Goal: Obtain resource: Obtain resource

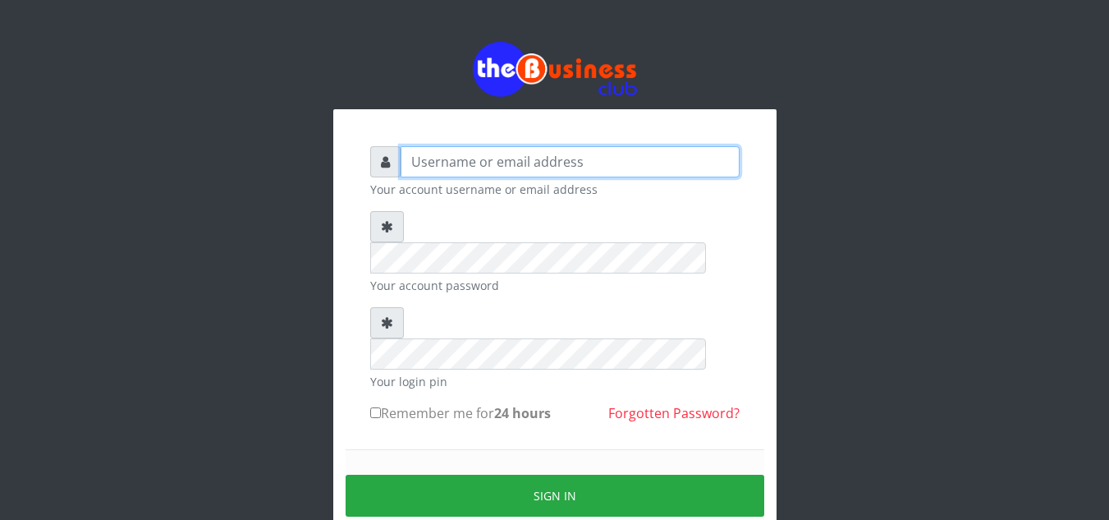
type input "Obymary"
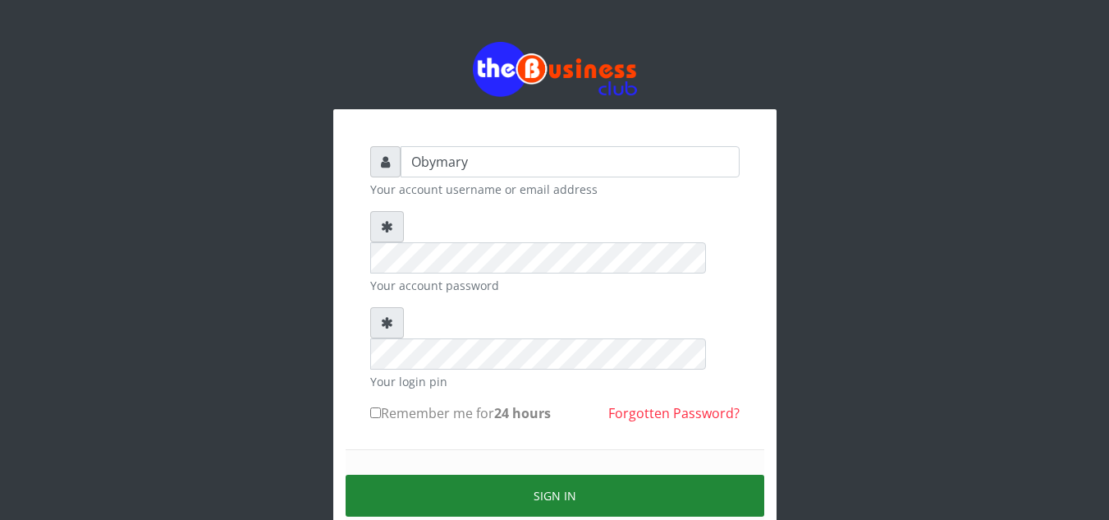
click at [533, 475] on button "Sign in" at bounding box center [555, 496] width 419 height 42
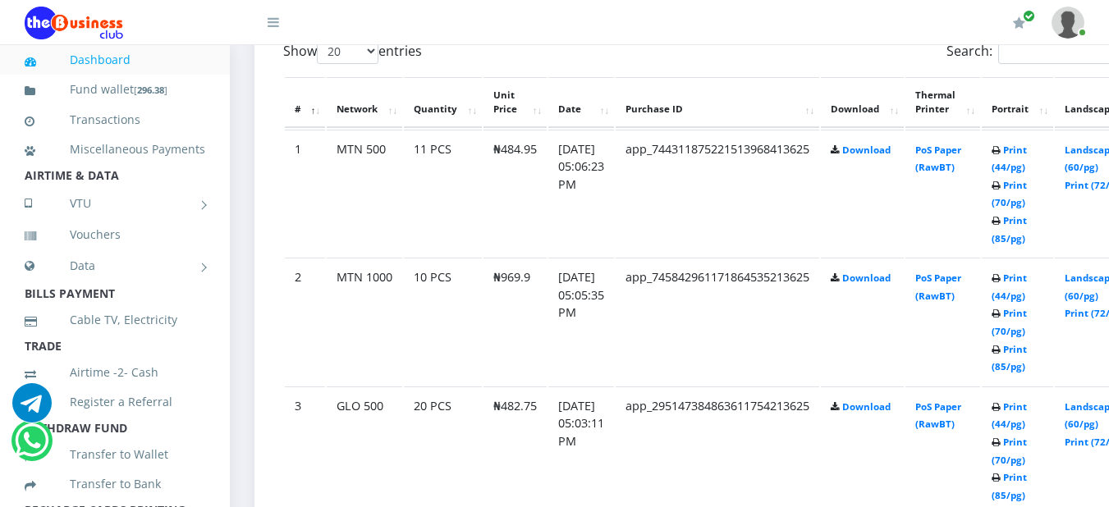
scroll to position [884, 0]
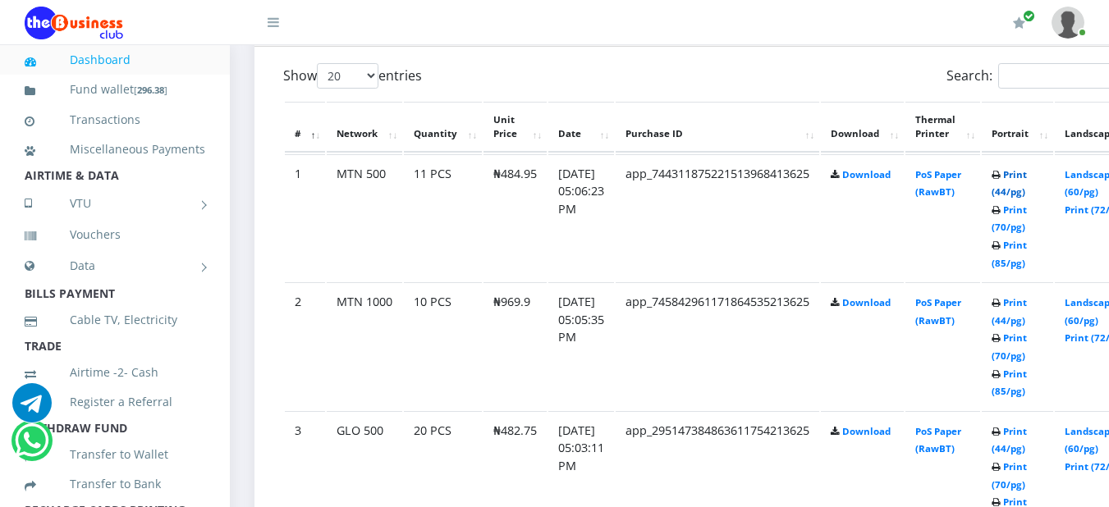
click at [1027, 177] on link "Print (44/pg)" at bounding box center [1009, 183] width 35 height 30
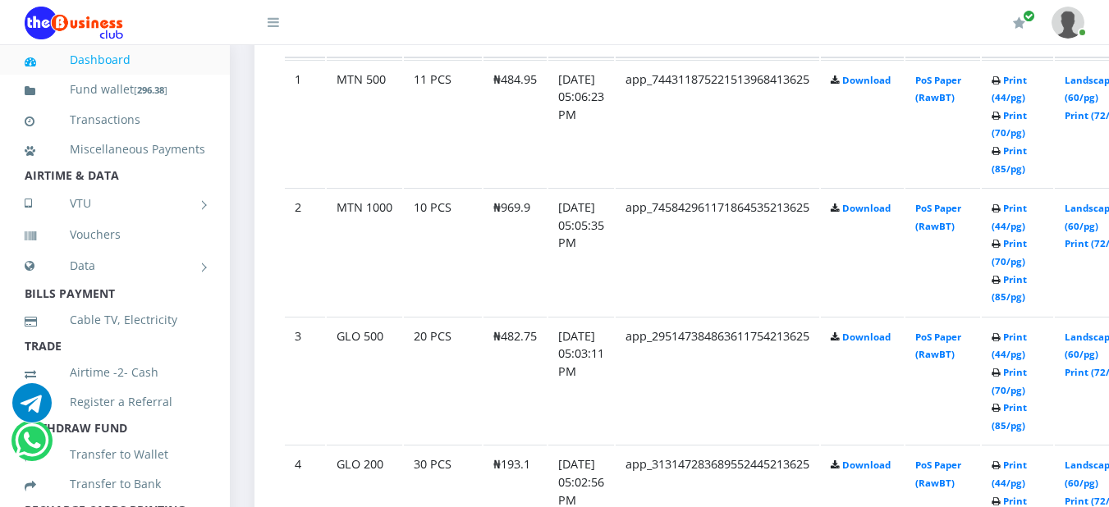
scroll to position [1012, 0]
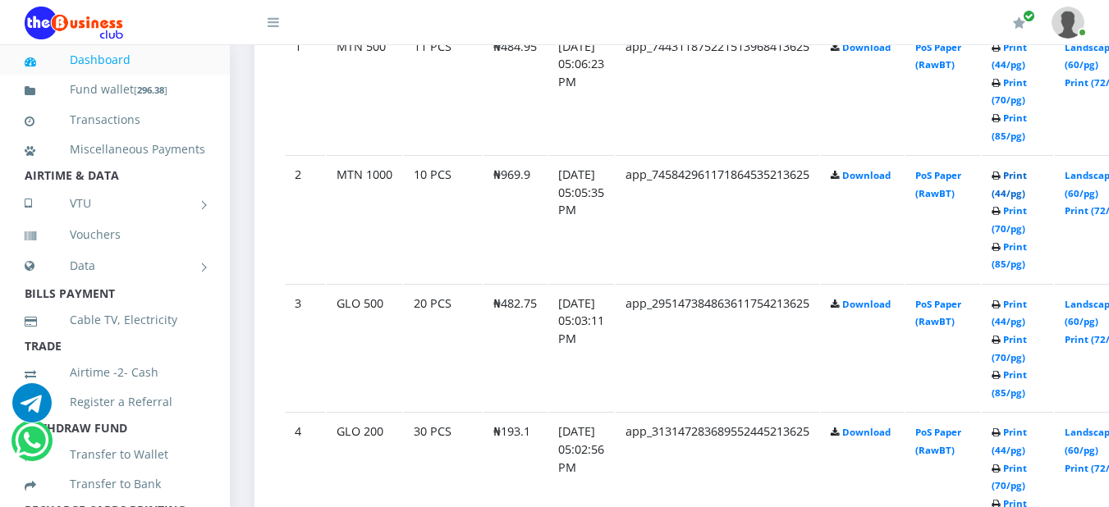
click at [1027, 180] on link "Print (44/pg)" at bounding box center [1009, 184] width 35 height 30
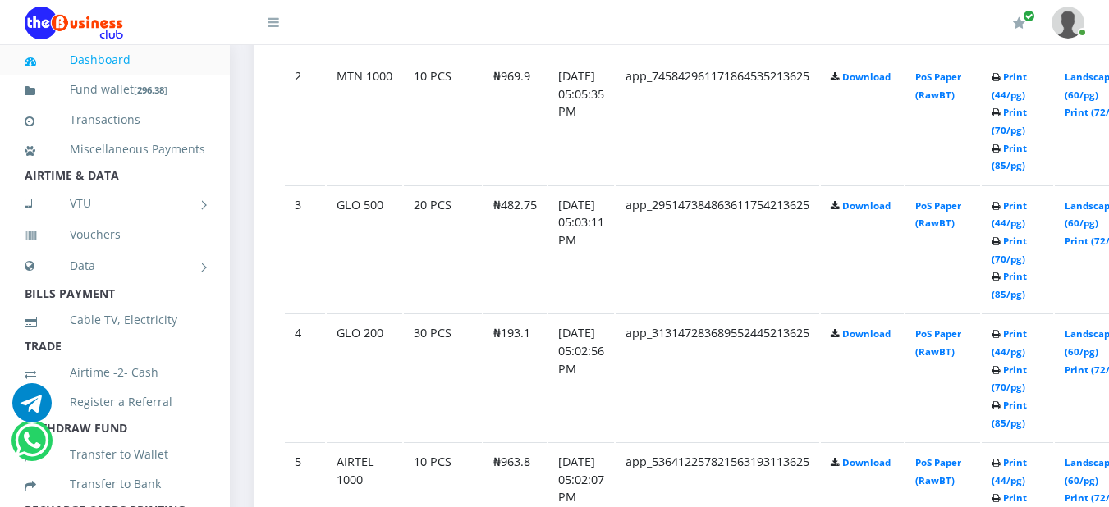
scroll to position [1143, 0]
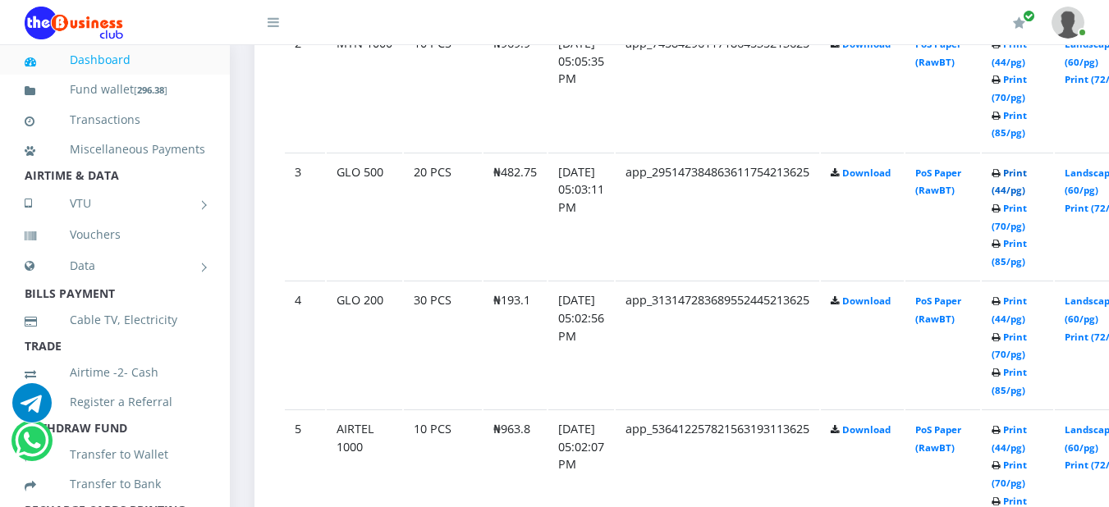
click at [1027, 172] on link "Print (44/pg)" at bounding box center [1009, 182] width 35 height 30
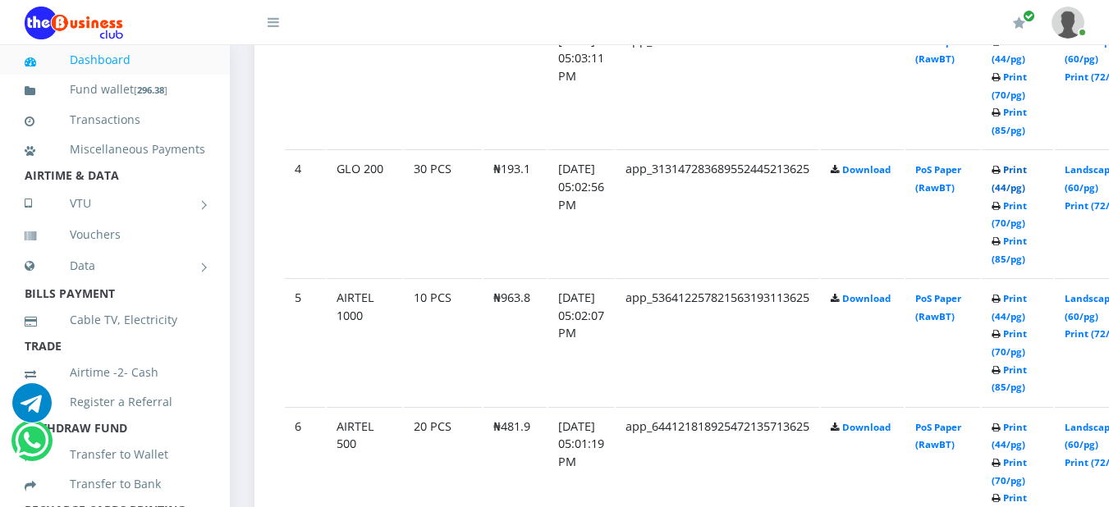
click at [1027, 177] on link "Print (44/pg)" at bounding box center [1009, 178] width 35 height 30
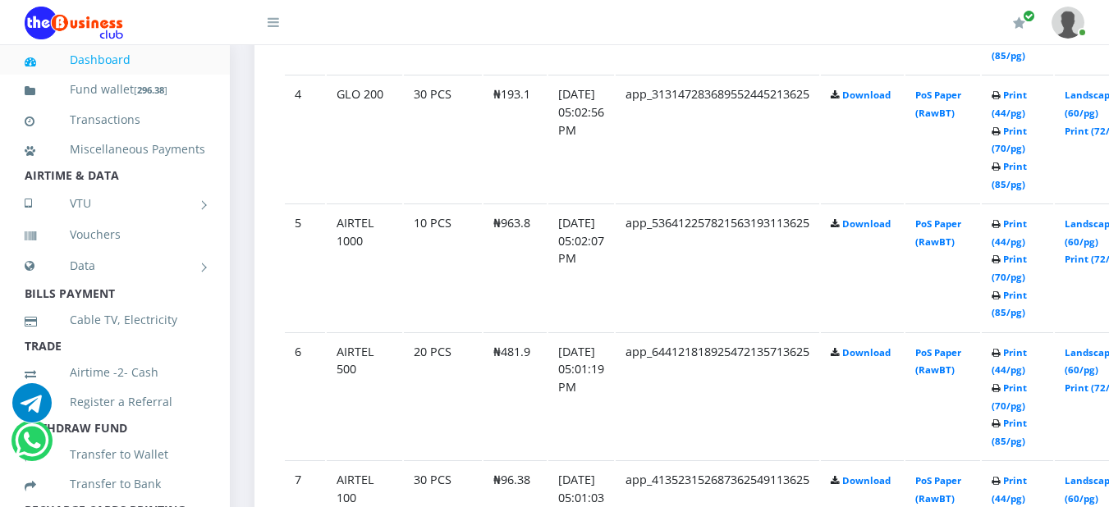
scroll to position [1352, 0]
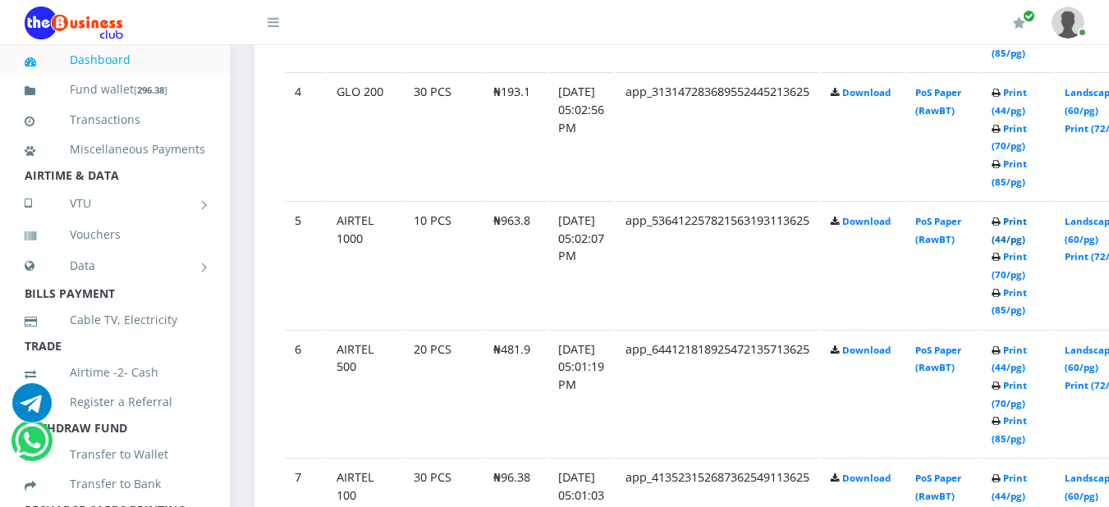
click at [1027, 229] on link "Print (44/pg)" at bounding box center [1009, 230] width 35 height 30
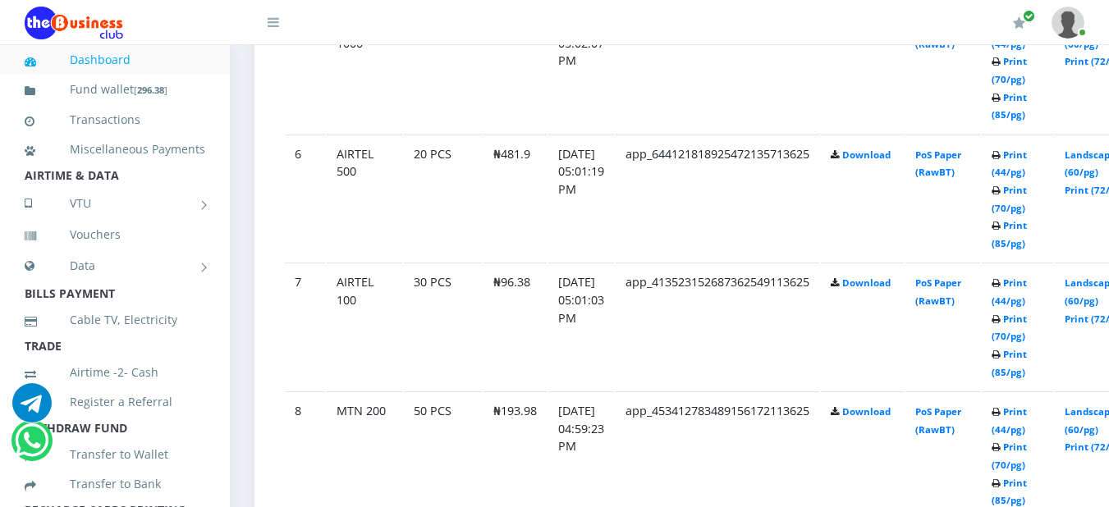
scroll to position [1549, 0]
click at [1027, 157] on link "Print (44/pg)" at bounding box center [1009, 162] width 35 height 30
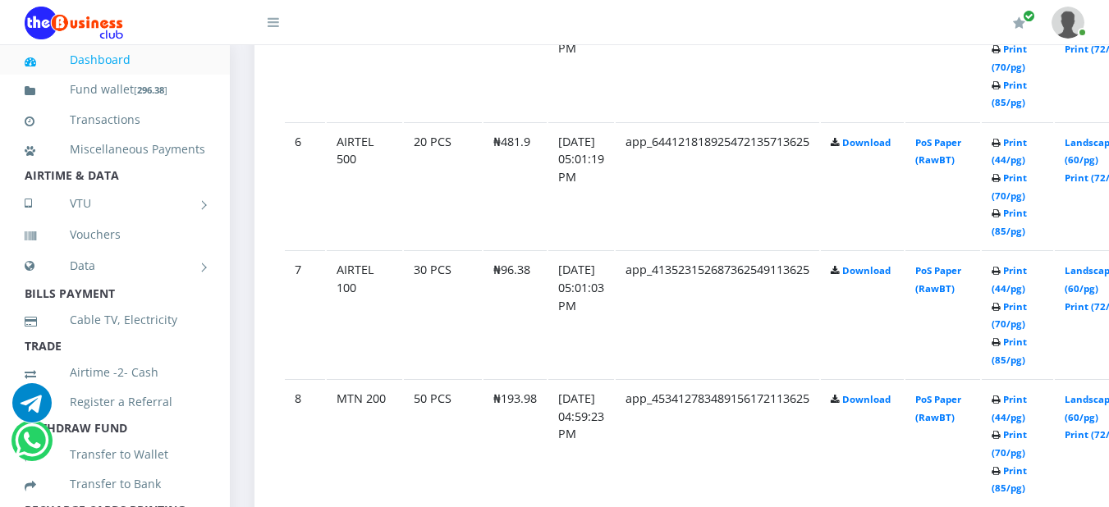
scroll to position [1593, 0]
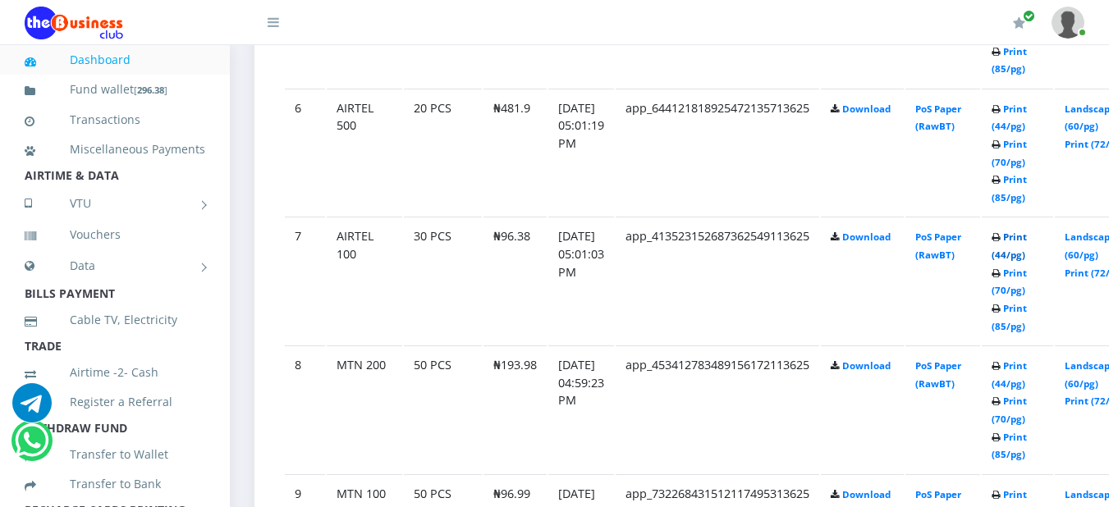
click at [1027, 243] on link "Print (44/pg)" at bounding box center [1009, 246] width 35 height 30
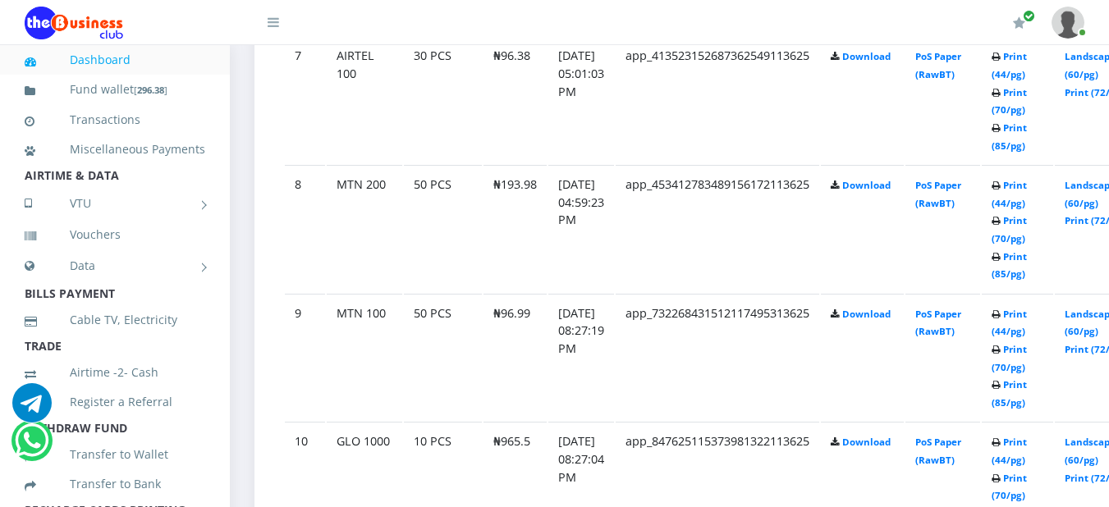
scroll to position [1807, 0]
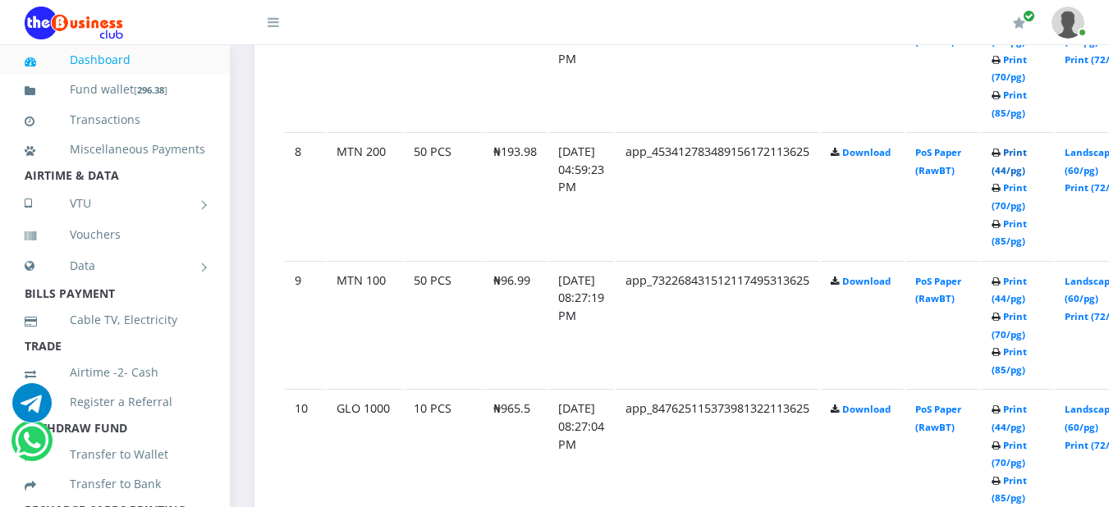
click at [1027, 154] on link "Print (44/pg)" at bounding box center [1009, 161] width 35 height 30
